Goal: Task Accomplishment & Management: Use online tool/utility

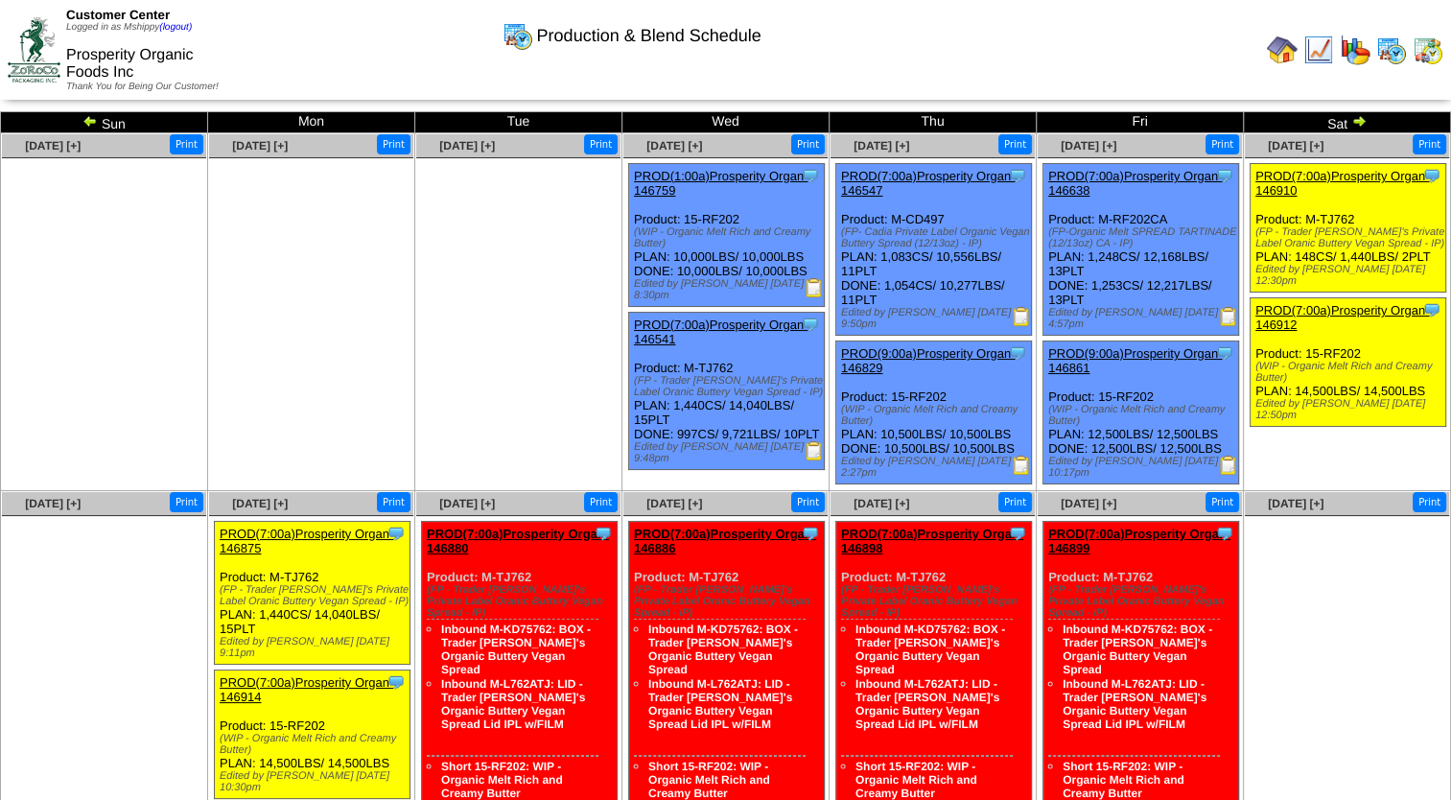
click at [1356, 58] on img at bounding box center [1354, 50] width 31 height 31
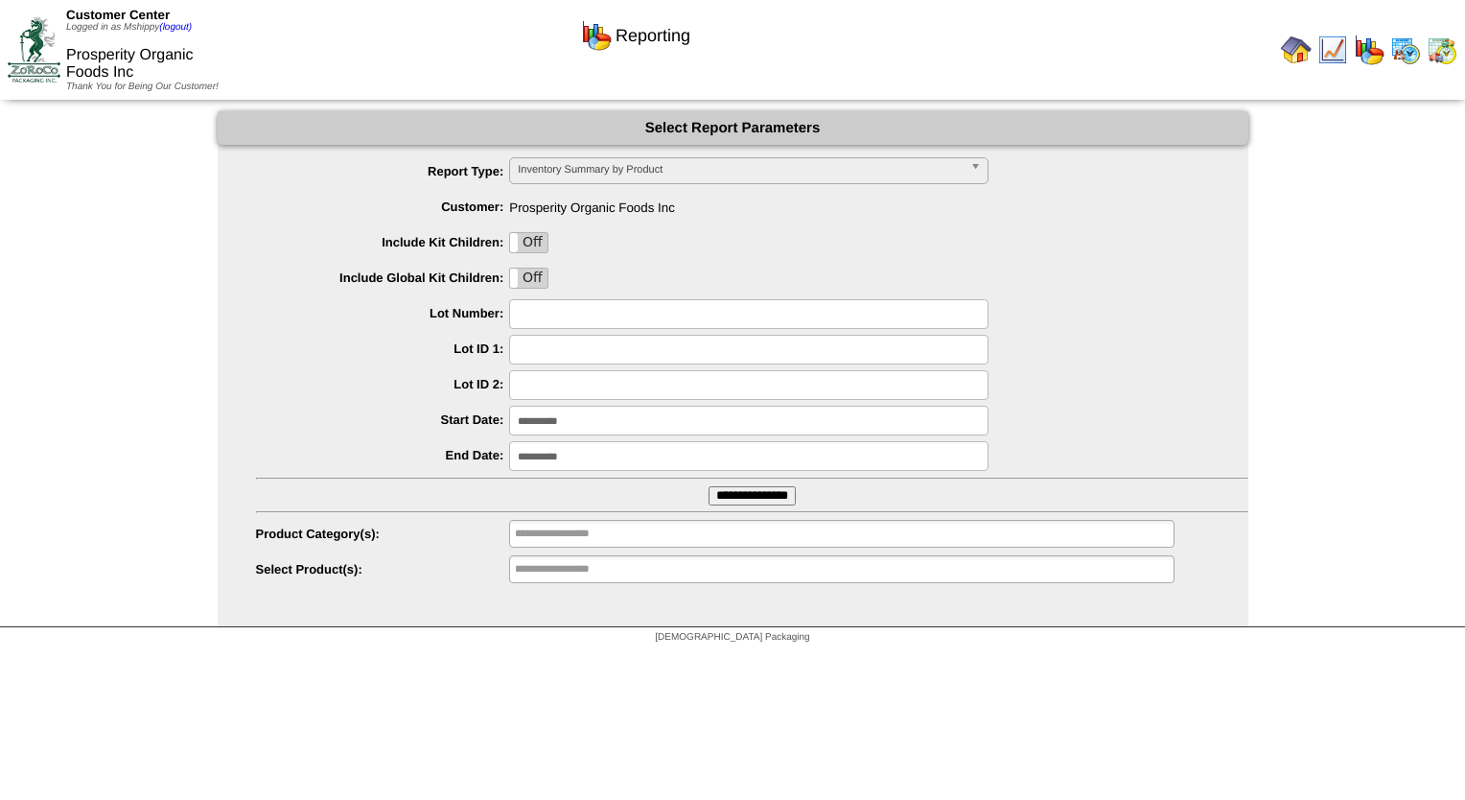
click at [617, 424] on input "**********" at bounding box center [748, 421] width 479 height 30
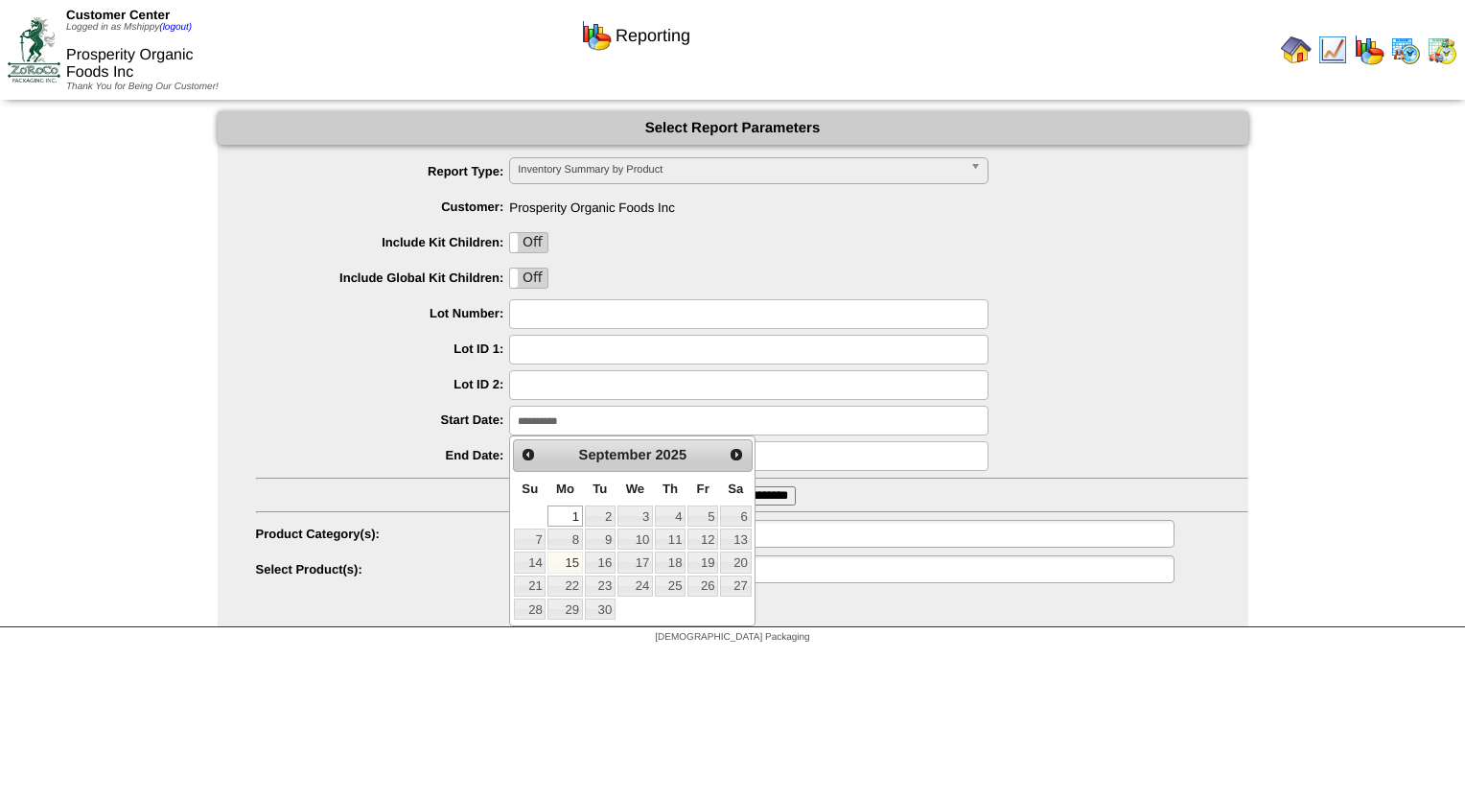
click at [565, 567] on link "15" at bounding box center [564, 561] width 35 height 21
type input "**********"
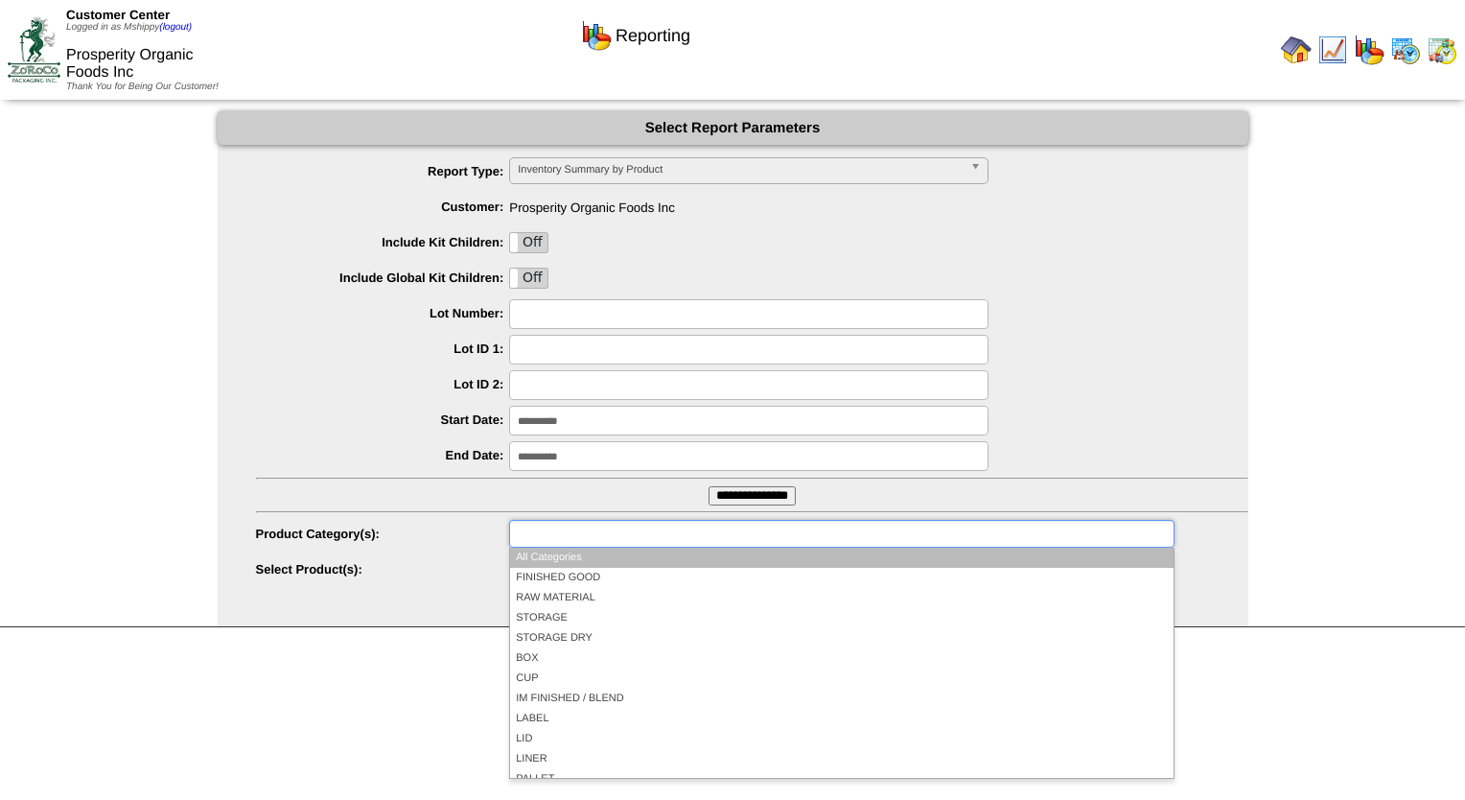
click at [578, 546] on li at bounding box center [576, 534] width 123 height 26
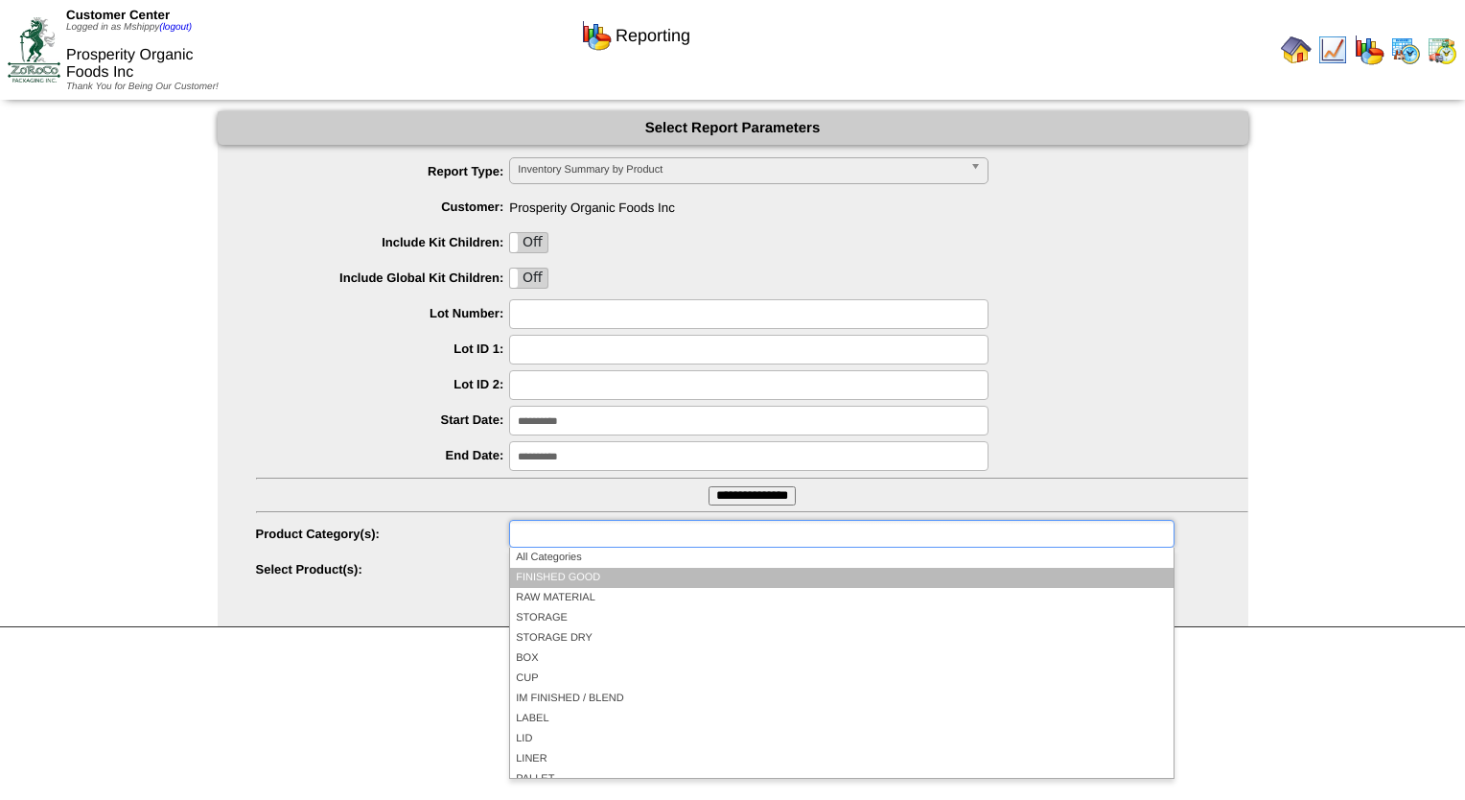
click at [595, 579] on li "FINISHED GOOD" at bounding box center [841, 578] width 663 height 20
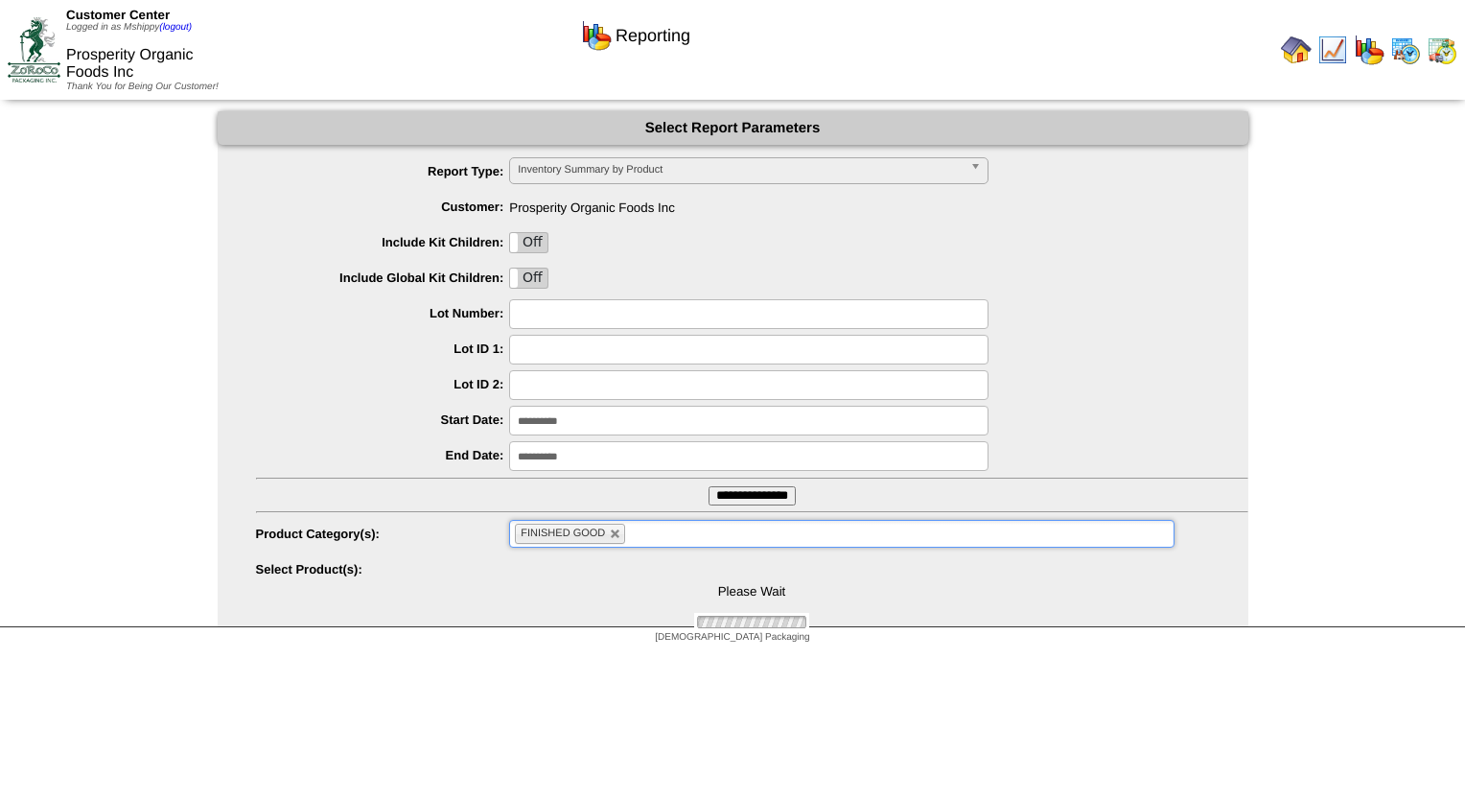
click at [745, 497] on input "**********" at bounding box center [752, 495] width 87 height 19
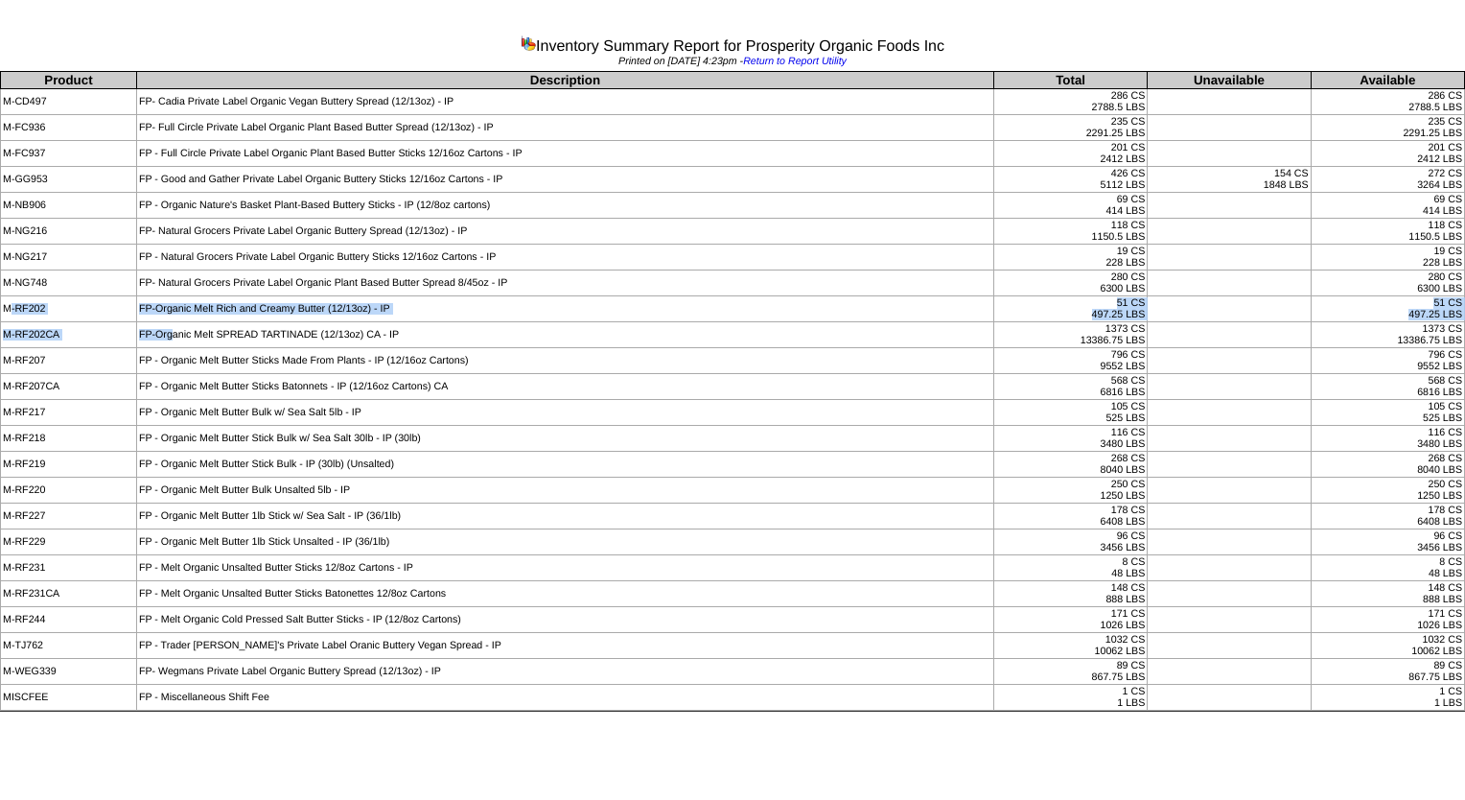
drag, startPoint x: 12, startPoint y: 306, endPoint x: 174, endPoint y: 341, distance: 166.8
click at [174, 341] on tbody "Product Description Total Unavailable Available M-CD497 FP- Cadia Private Label…" at bounding box center [733, 391] width 1464 height 639
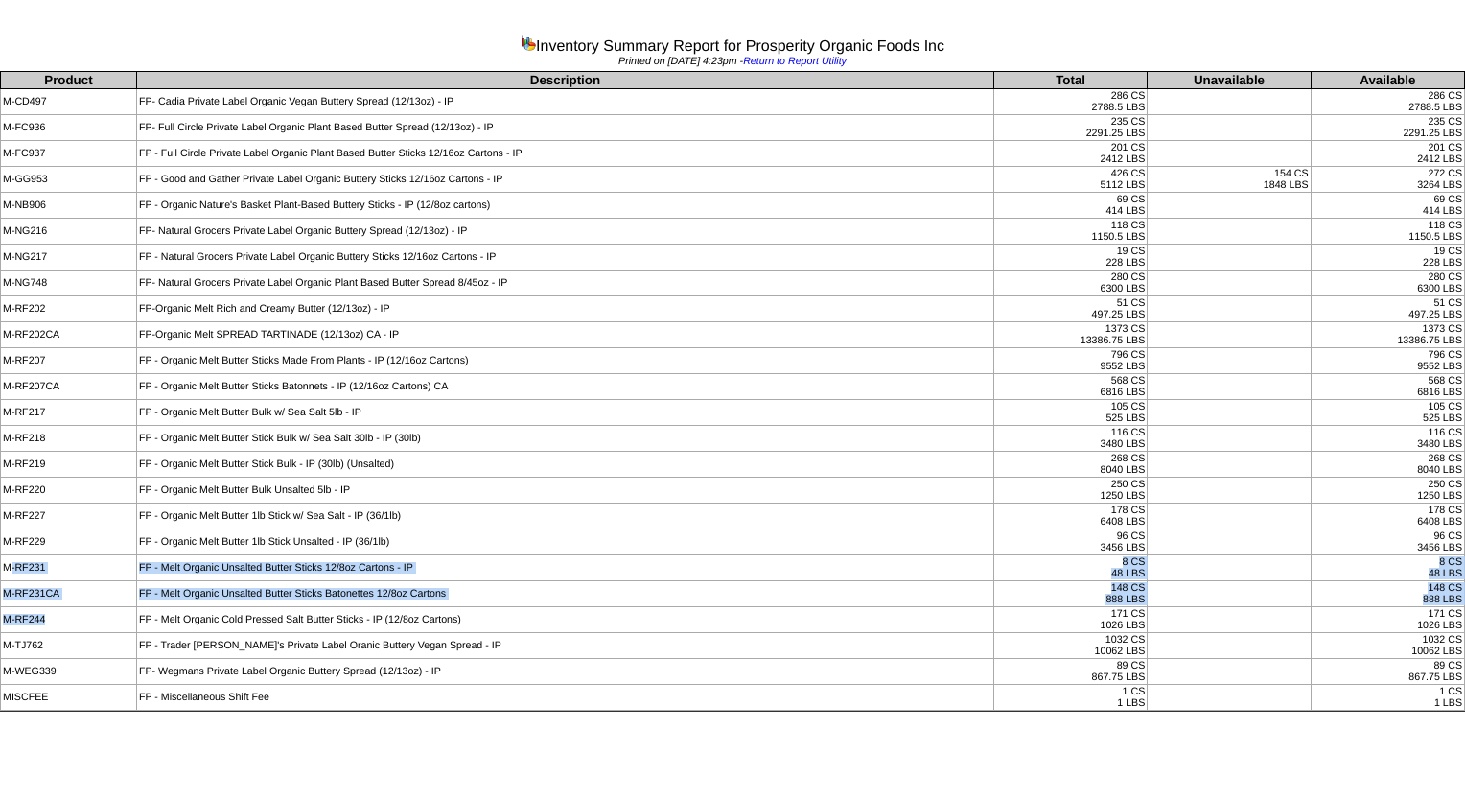
drag, startPoint x: 11, startPoint y: 562, endPoint x: 118, endPoint y: 602, distance: 114.7
click at [118, 602] on tbody "Product Description Total Unavailable Available M-CD497 FP- Cadia Private Label…" at bounding box center [733, 391] width 1464 height 639
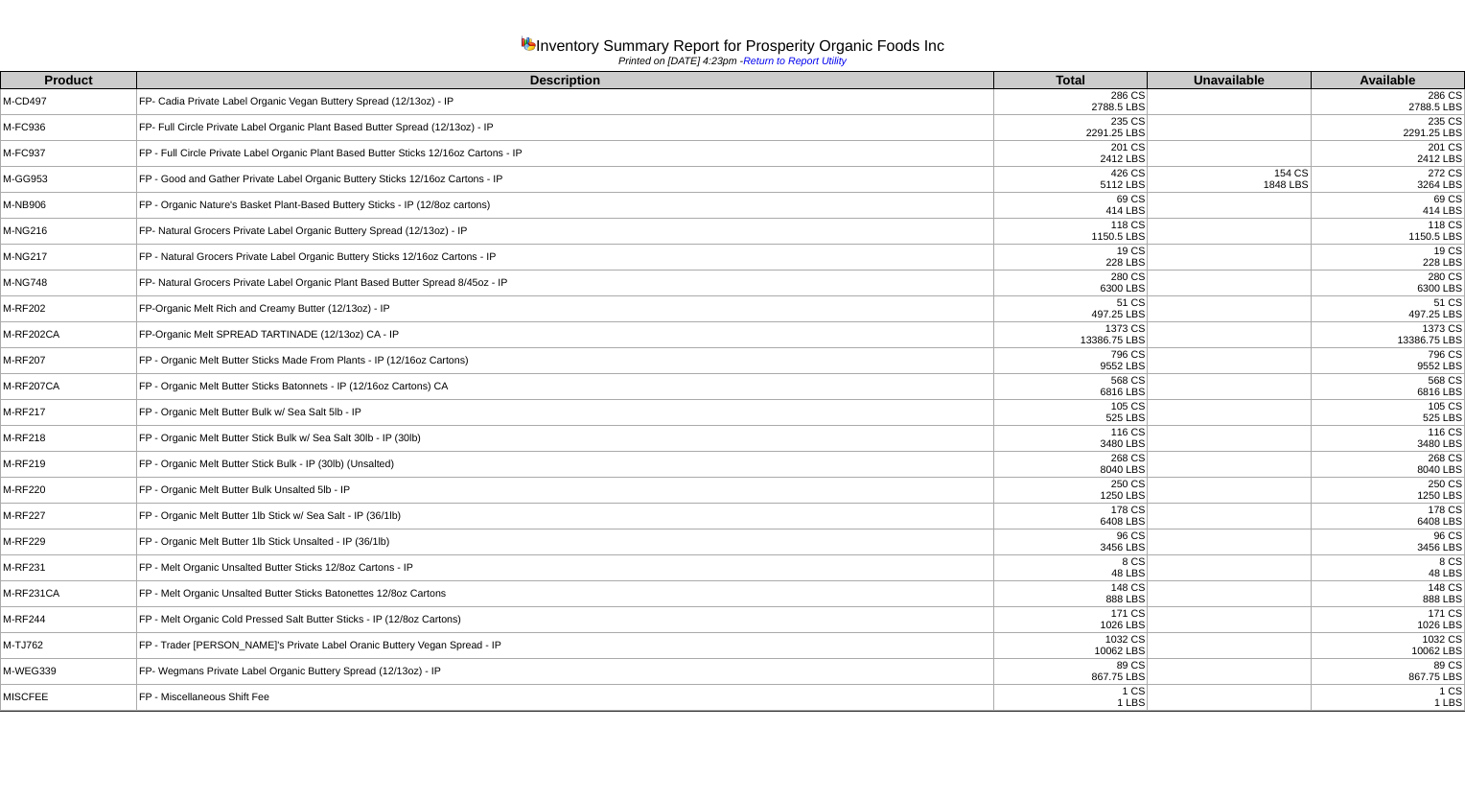
click at [575, 389] on td "FP - Organic Melt Butter Sticks Batonnets - IP (12/16oz Cartons) CA" at bounding box center [564, 387] width 857 height 26
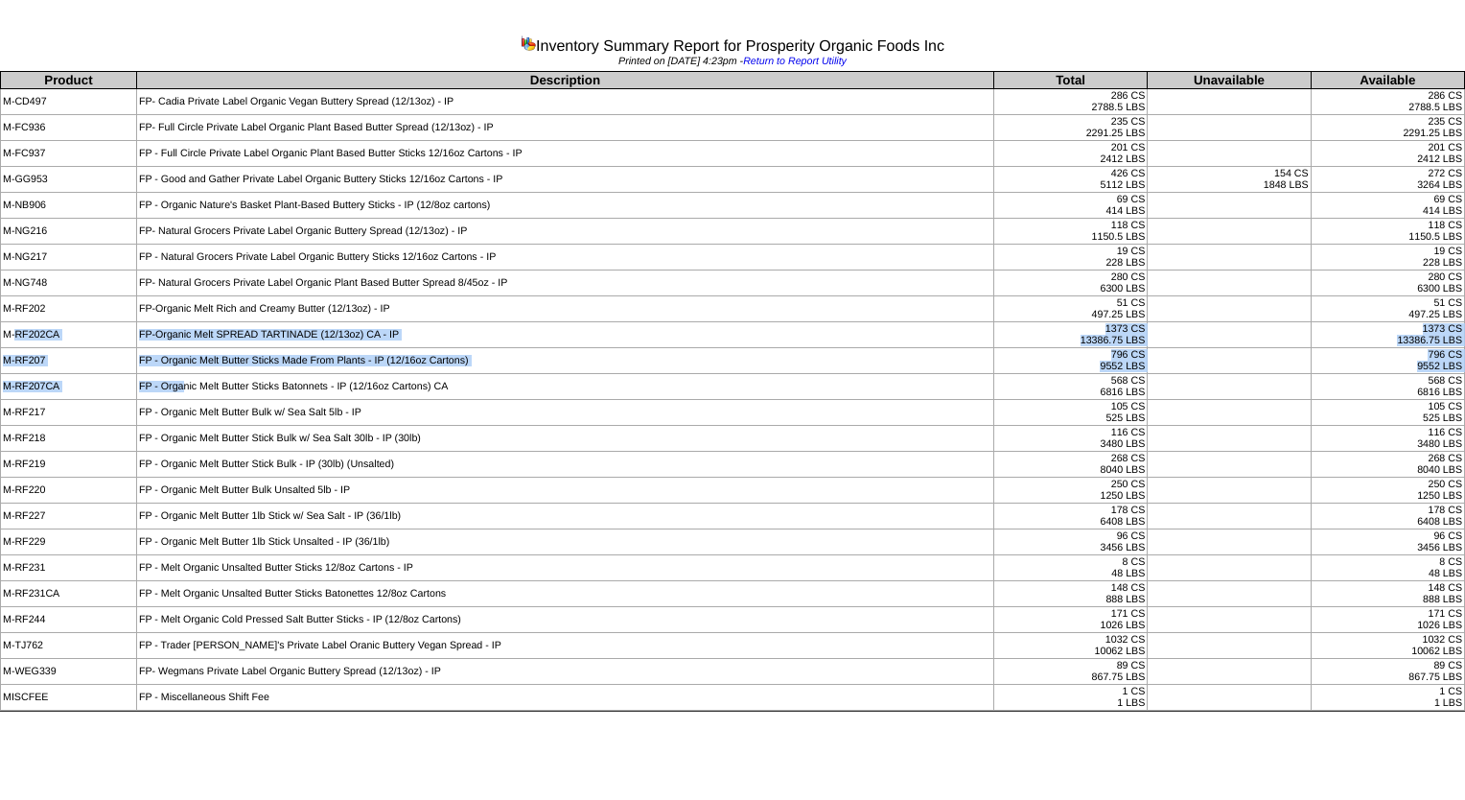
drag, startPoint x: 12, startPoint y: 328, endPoint x: 183, endPoint y: 391, distance: 182.0
click at [183, 391] on tbody "Product Description Total Unavailable Available M-CD497 FP- Cadia Private Label…" at bounding box center [733, 391] width 1464 height 639
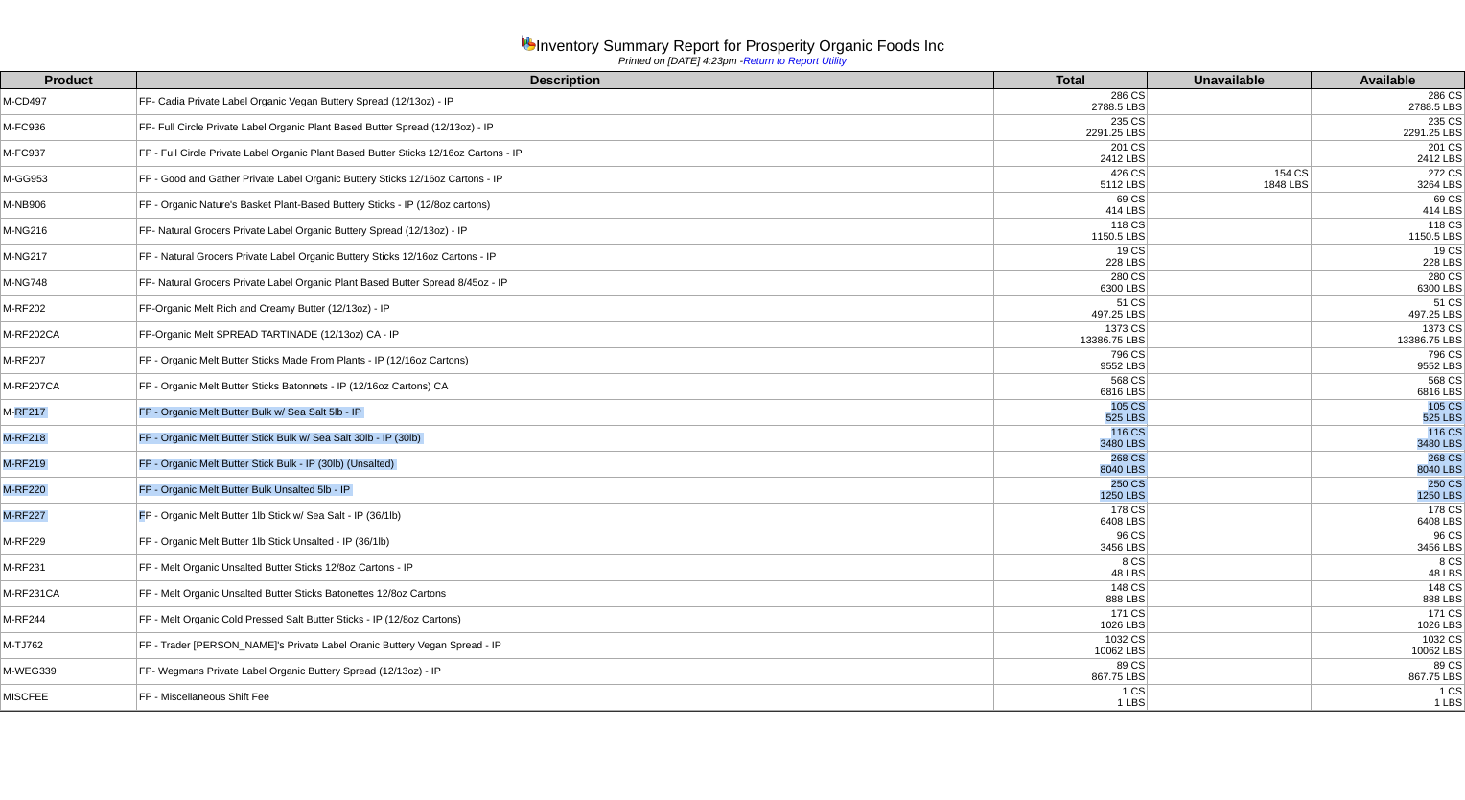
drag, startPoint x: 14, startPoint y: 405, endPoint x: 145, endPoint y: 504, distance: 164.1
click at [145, 504] on tbody "Product Description Total Unavailable Available M-CD497 FP- Cadia Private Label…" at bounding box center [733, 391] width 1464 height 639
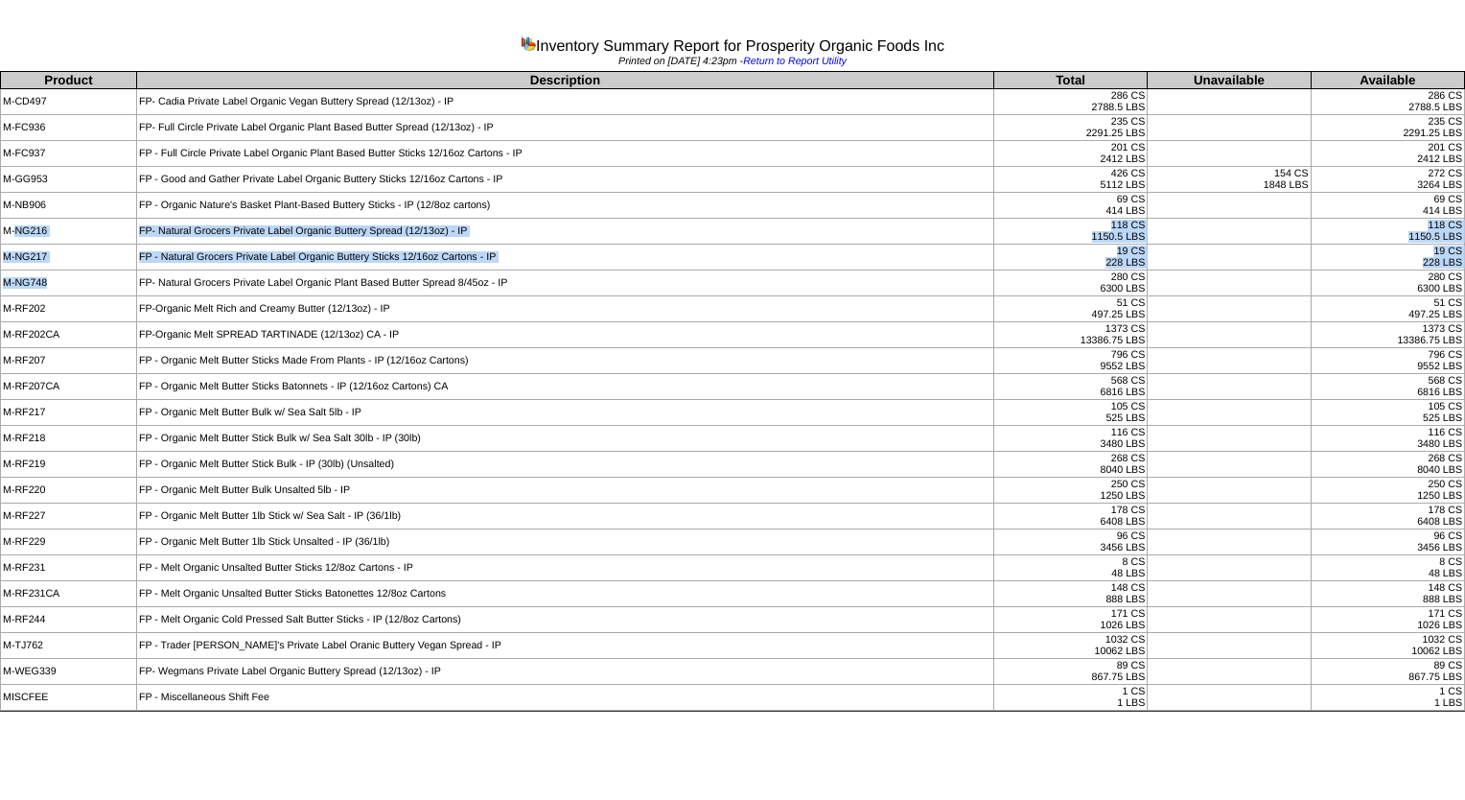
drag, startPoint x: 13, startPoint y: 229, endPoint x: 129, endPoint y: 288, distance: 129.9
click at [129, 288] on tbody "Product Description Total Unavailable Available M-CD497 FP- Cadia Private Label…" at bounding box center [733, 391] width 1464 height 639
